Goal: Book appointment/travel/reservation

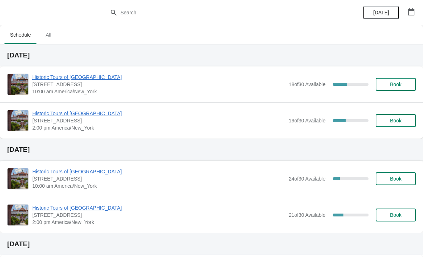
click at [394, 119] on span "Book" at bounding box center [395, 121] width 11 height 6
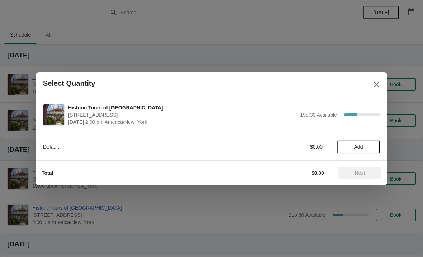
click at [352, 144] on span "Add" at bounding box center [358, 147] width 30 height 6
click at [372, 148] on icon at bounding box center [371, 147] width 8 height 8
click at [348, 146] on icon at bounding box center [346, 147] width 8 height 8
click at [352, 145] on div "1" at bounding box center [358, 147] width 43 height 8
click at [373, 149] on icon at bounding box center [371, 147] width 8 height 8
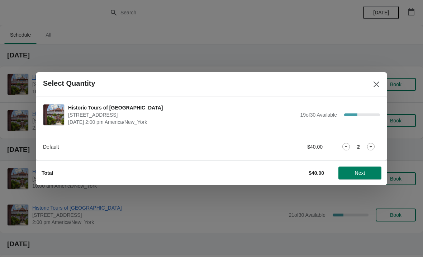
click at [368, 173] on span "Next" at bounding box center [360, 173] width 32 height 6
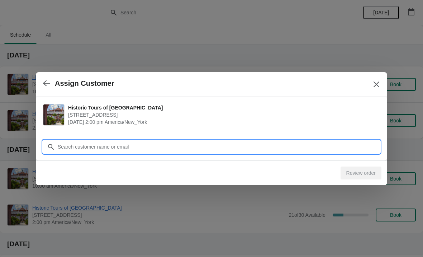
click at [273, 146] on input "Customer" at bounding box center [218, 146] width 323 height 13
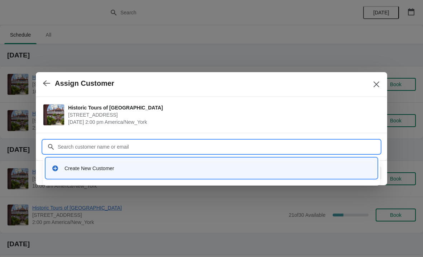
click at [245, 165] on div "Create New Customer" at bounding box center [218, 168] width 307 height 7
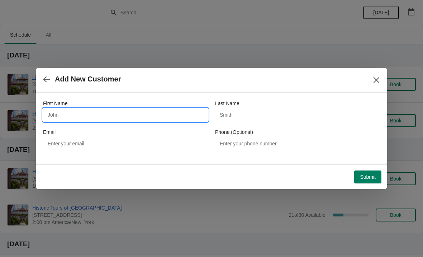
click at [135, 112] on input "First Name" at bounding box center [125, 114] width 165 height 13
type input "[PERSON_NAME]"
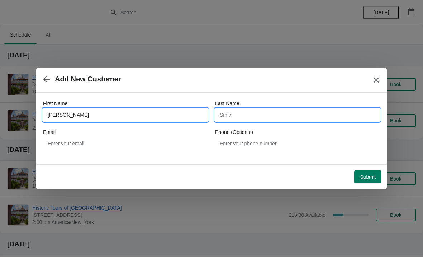
click at [275, 114] on input "Last Name" at bounding box center [297, 114] width 165 height 13
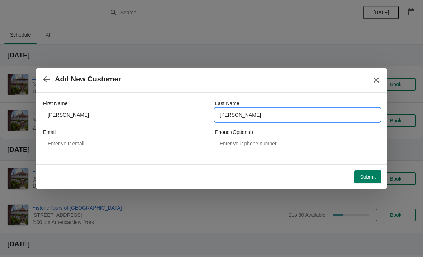
type input "[PERSON_NAME]"
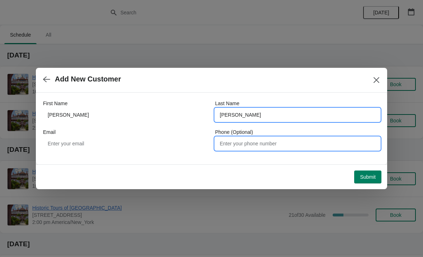
click at [248, 146] on input "Phone (Optional)" at bounding box center [297, 143] width 165 height 13
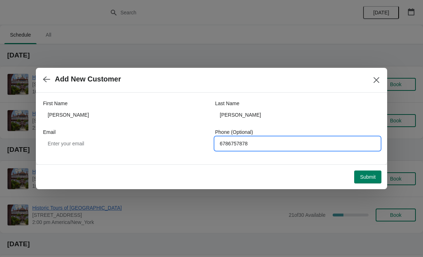
type input "6786757878"
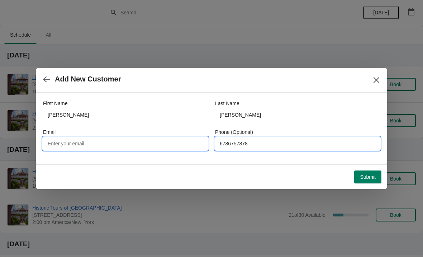
click at [74, 144] on input "Email" at bounding box center [125, 143] width 165 height 13
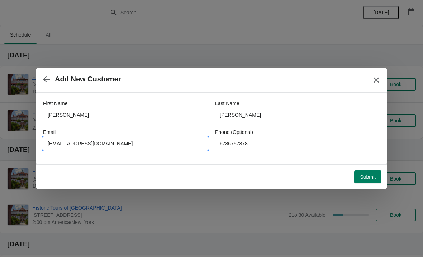
type input "[EMAIL_ADDRESS][DOMAIN_NAME]"
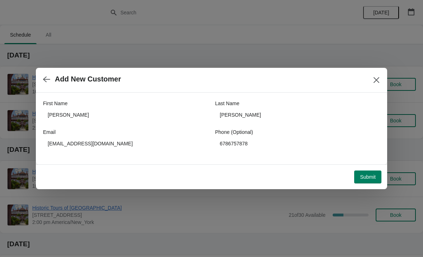
click at [365, 174] on span "Submit" at bounding box center [368, 177] width 16 height 6
click at [366, 178] on div "Loading Submit" at bounding box center [367, 176] width 27 height 13
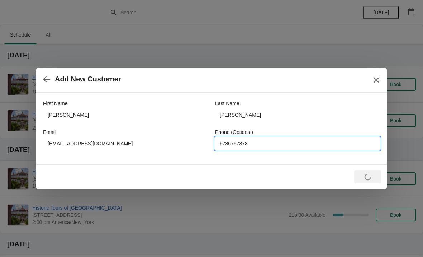
click at [285, 144] on input "6786757878" at bounding box center [297, 143] width 165 height 13
type input "6"
click at [328, 181] on div "Loading Submit" at bounding box center [210, 175] width 343 height 16
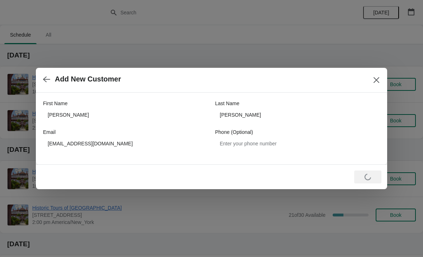
click at [376, 174] on div "Loading Submit" at bounding box center [367, 176] width 27 height 13
click at [367, 172] on div "Loading Submit" at bounding box center [367, 176] width 27 height 13
click at [379, 179] on div "Loading Submit" at bounding box center [367, 176] width 27 height 13
click at [373, 81] on icon "Close" at bounding box center [376, 79] width 7 height 7
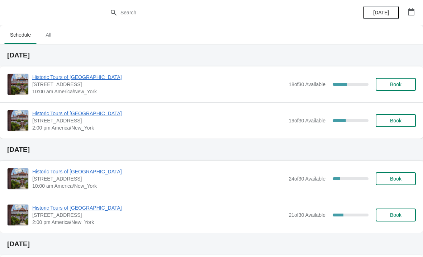
click at [392, 118] on span "Book" at bounding box center [395, 121] width 11 height 6
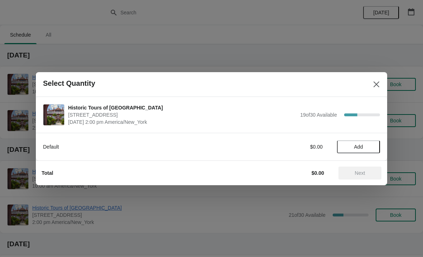
click at [360, 149] on span "Add" at bounding box center [358, 147] width 9 height 6
click at [370, 143] on icon at bounding box center [371, 147] width 8 height 8
click at [355, 177] on button "Next" at bounding box center [359, 172] width 43 height 13
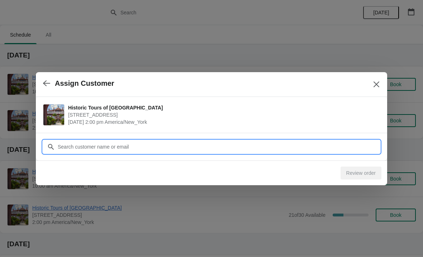
click at [251, 145] on input "Customer" at bounding box center [218, 146] width 323 height 13
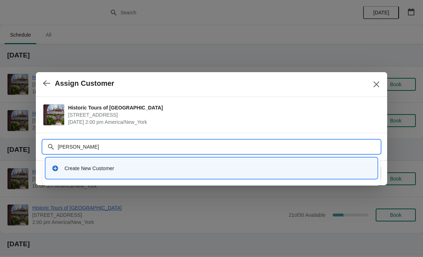
type input "[PERSON_NAME]"
click at [65, 170] on div "Create New Customer" at bounding box center [218, 168] width 307 height 7
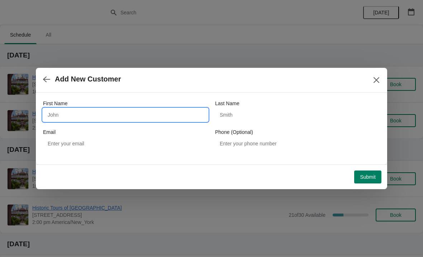
click at [66, 112] on input "First Name" at bounding box center [125, 114] width 165 height 13
type input "[PERSON_NAME]"
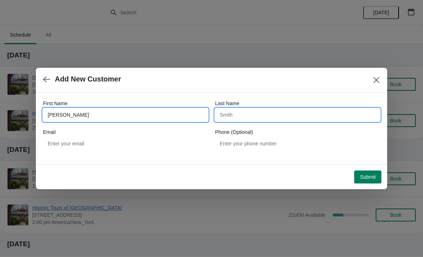
click at [274, 113] on input "Last Name" at bounding box center [297, 114] width 165 height 13
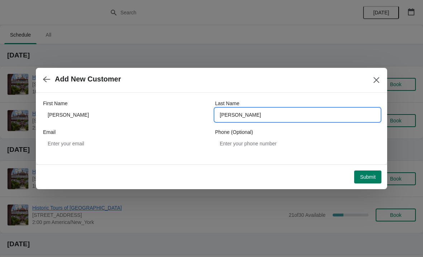
type input "[PERSON_NAME]"
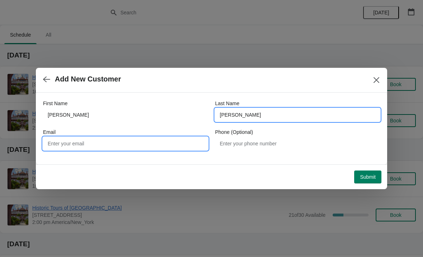
click at [68, 139] on input "Email" at bounding box center [125, 143] width 165 height 13
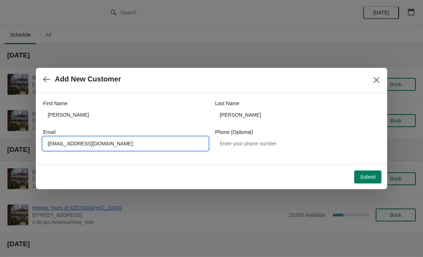
type input "[EMAIL_ADDRESS][DOMAIN_NAME]"
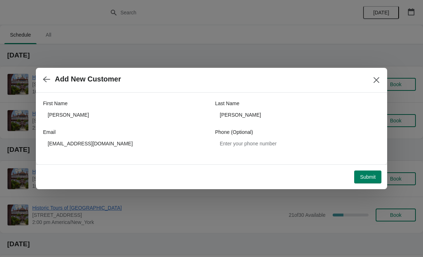
click at [371, 175] on span "Submit" at bounding box center [368, 177] width 16 height 6
